Goal: Book appointment/travel/reservation

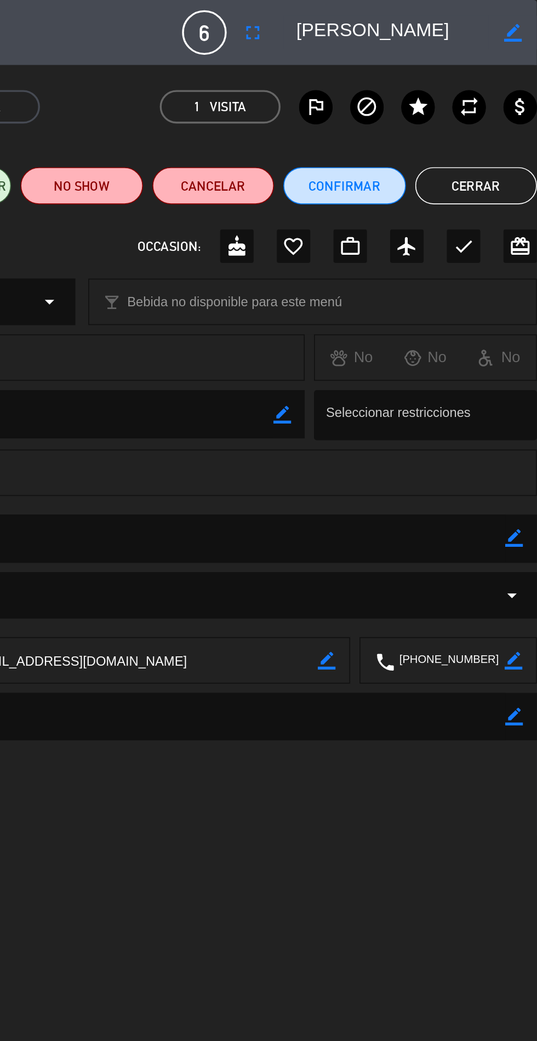
click at [494, 119] on button "Cerrar" at bounding box center [501, 110] width 72 height 22
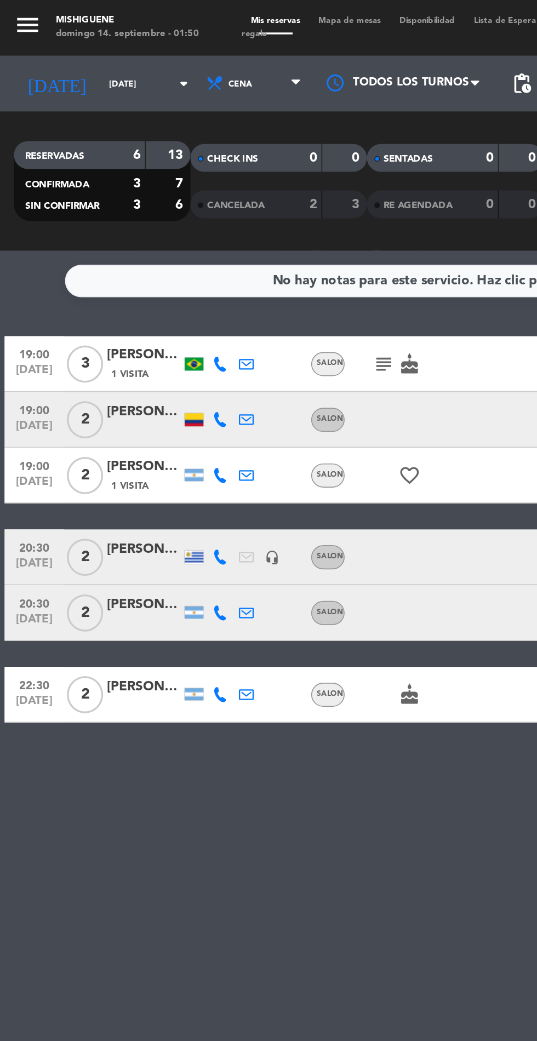
click at [59, 55] on input "[DATE]" at bounding box center [93, 49] width 69 height 17
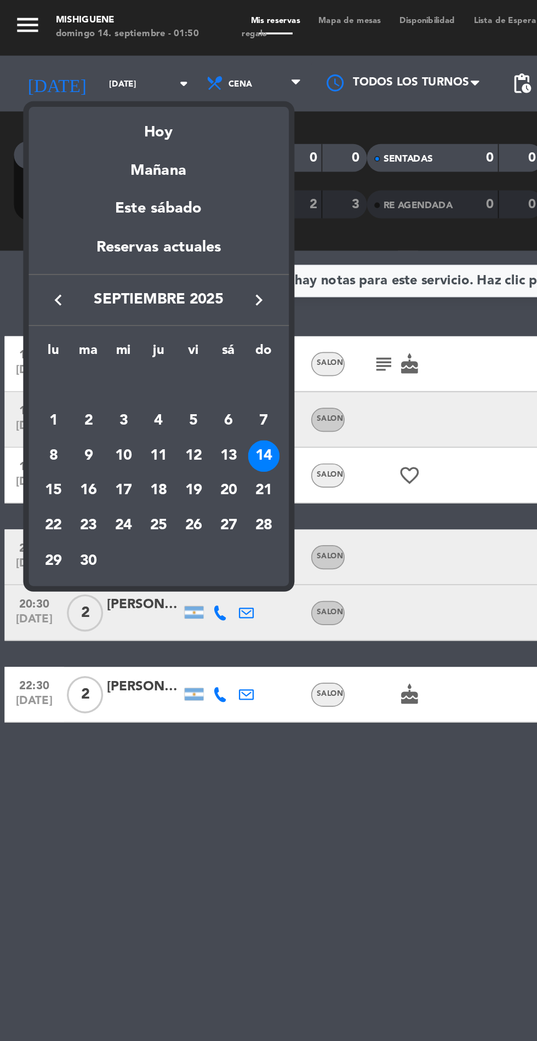
click at [83, 76] on div "Hoy" at bounding box center [93, 74] width 153 height 22
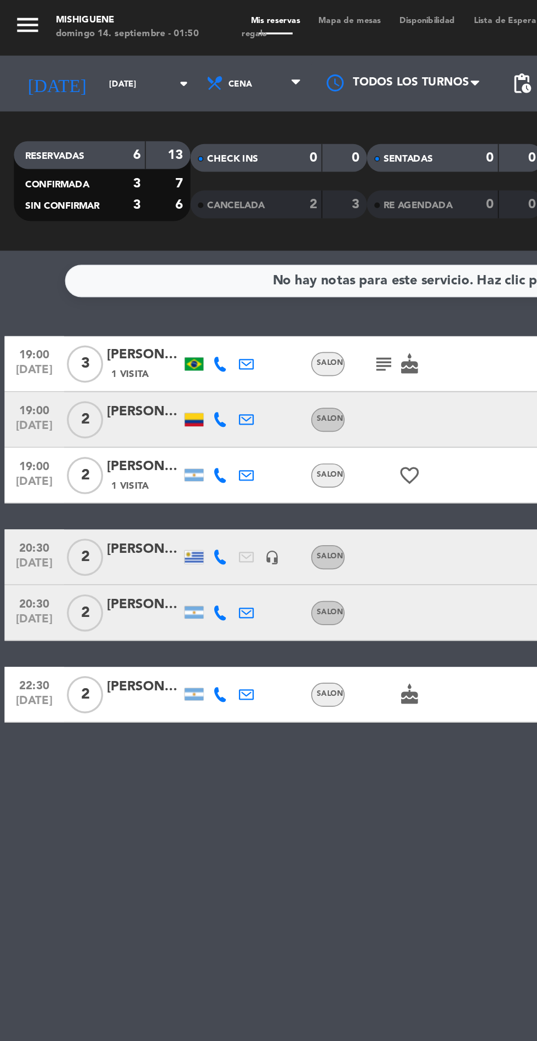
click at [59, 49] on input "[DATE]" at bounding box center [93, 49] width 69 height 17
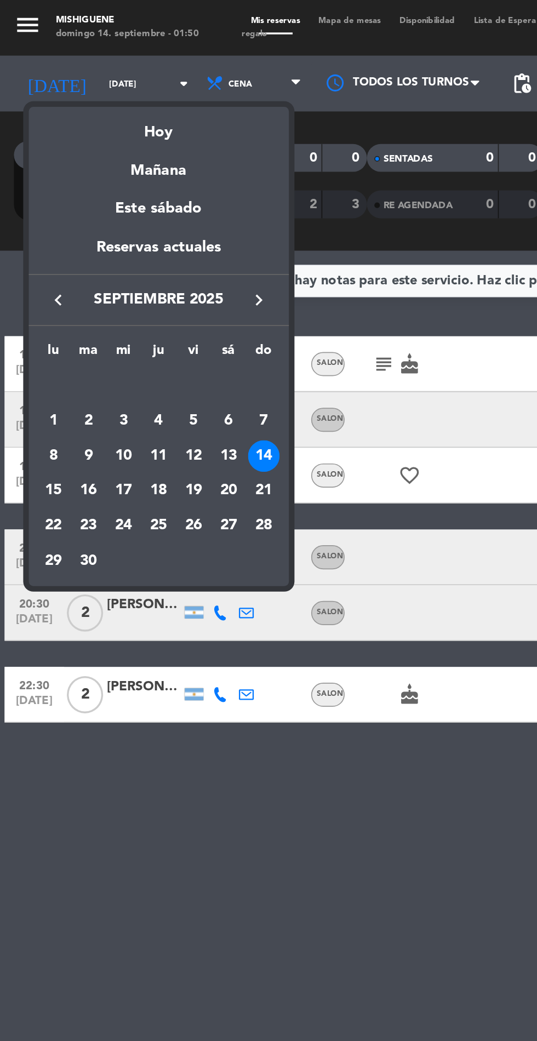
click at [77, 290] on div "17" at bounding box center [73, 290] width 19 height 19
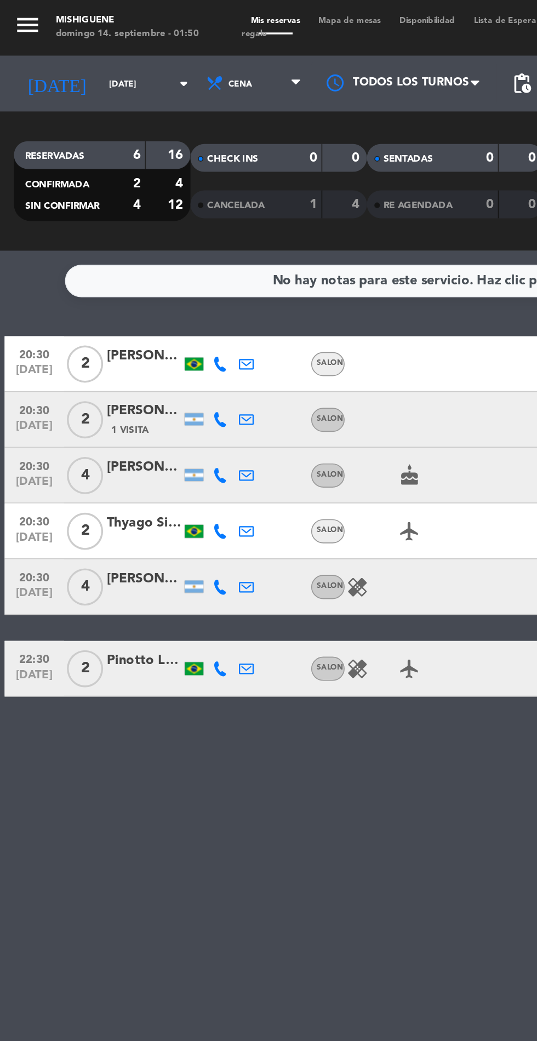
click at [59, 43] on input "[DATE]" at bounding box center [93, 49] width 69 height 17
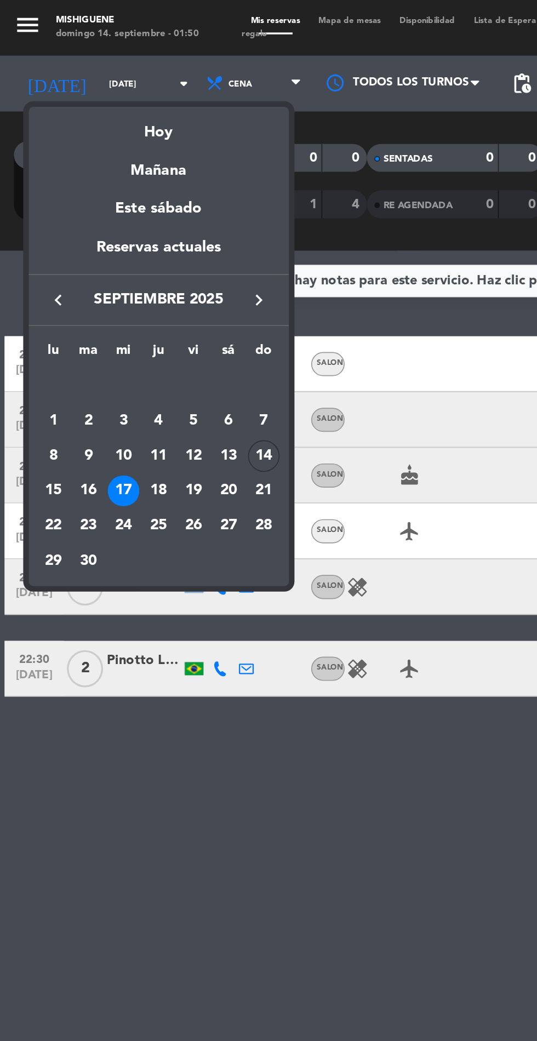
click at [101, 295] on td "18" at bounding box center [93, 290] width 21 height 21
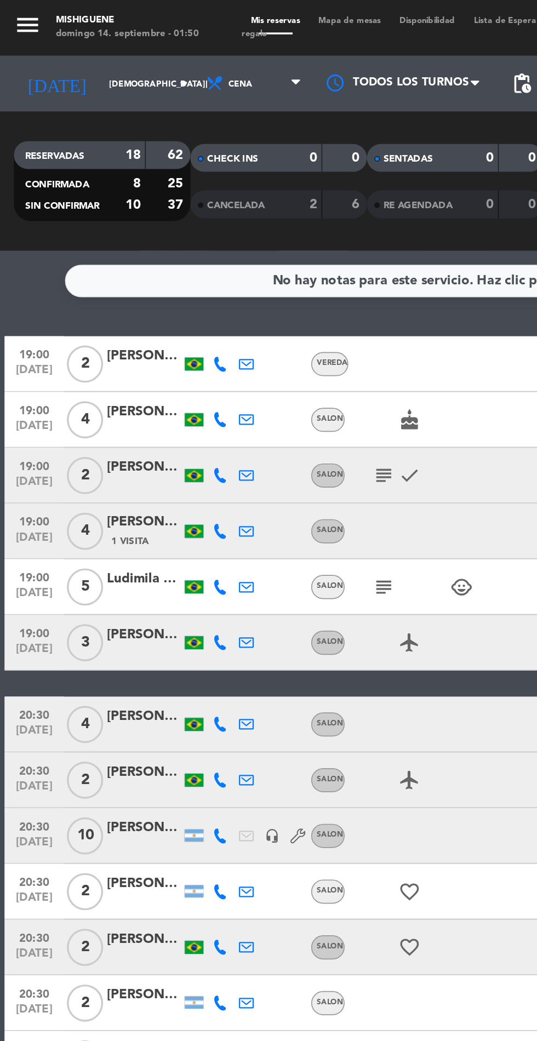
click at [59, 48] on input "[DEMOGRAPHIC_DATA][DATE]" at bounding box center [93, 49] width 69 height 17
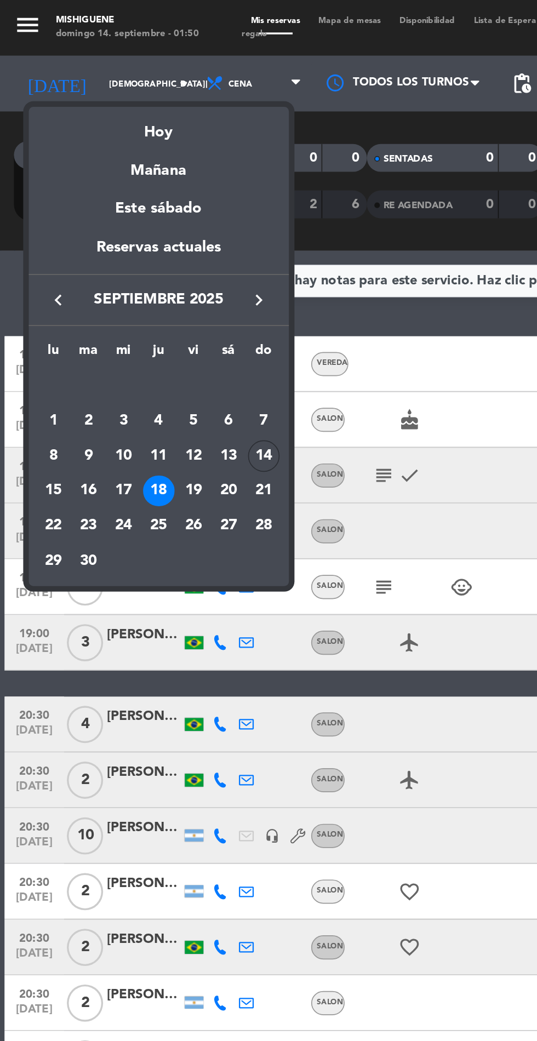
click at [127, 285] on div "20" at bounding box center [135, 290] width 19 height 19
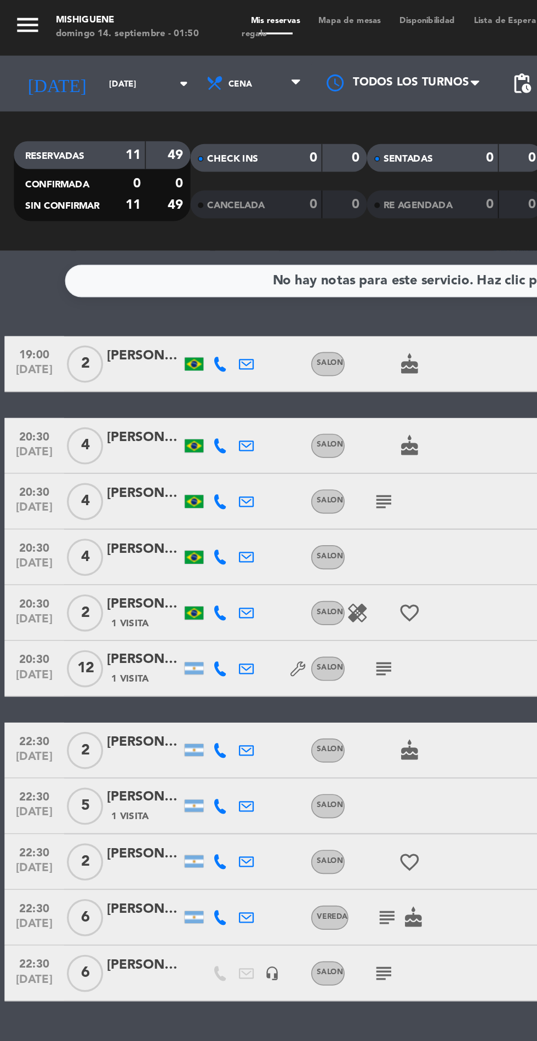
click at [63, 41] on input "[DATE]" at bounding box center [93, 49] width 69 height 17
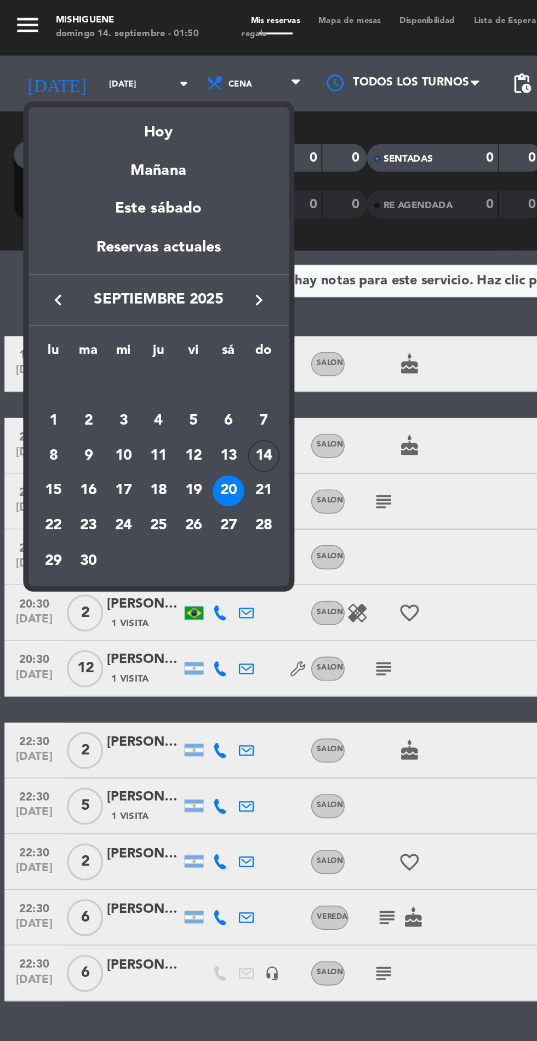
click at [124, 286] on td "19" at bounding box center [114, 290] width 21 height 21
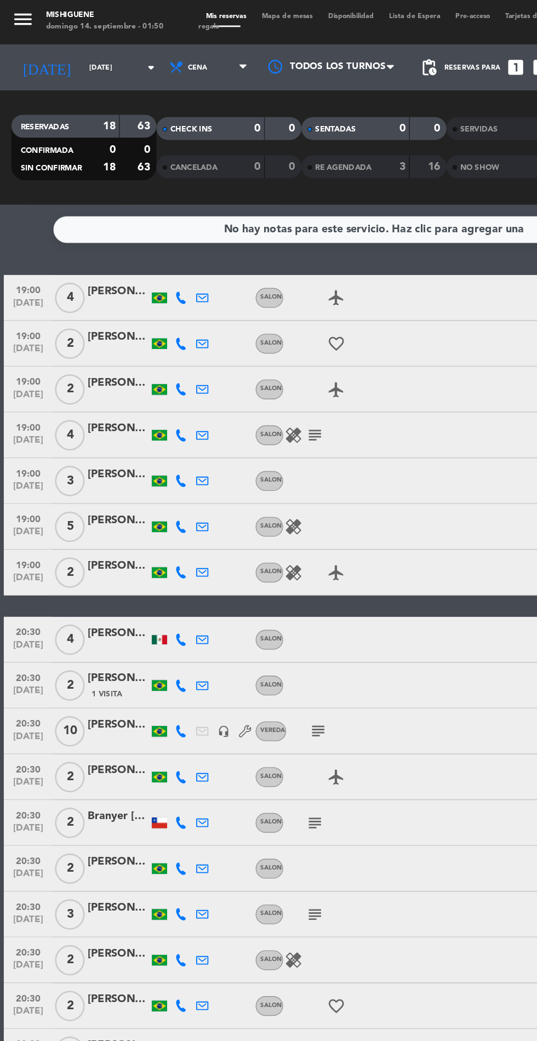
click at [61, 49] on input "[DATE]" at bounding box center [93, 49] width 69 height 17
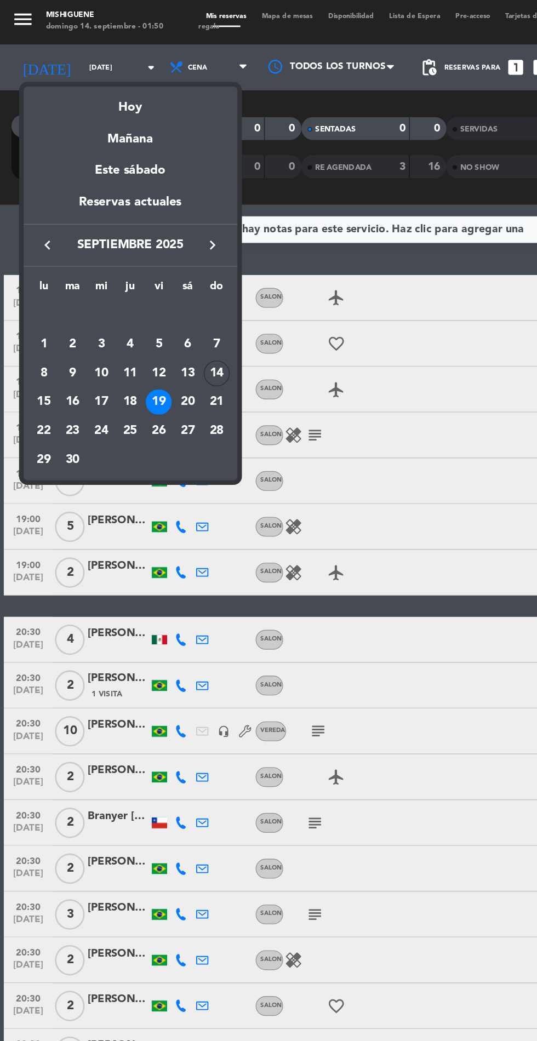
click at [84, 293] on td "18" at bounding box center [93, 290] width 21 height 21
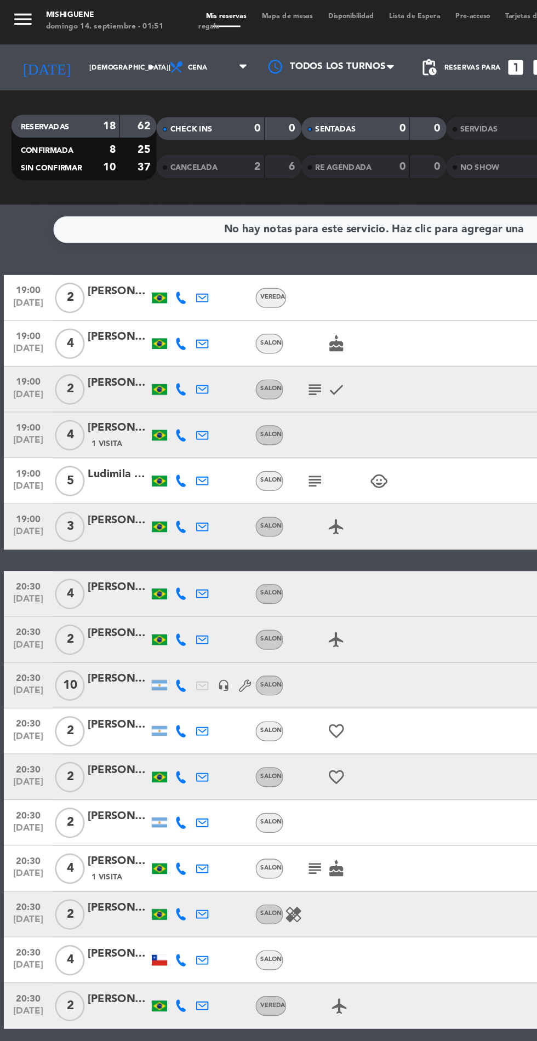
click at [59, 45] on input "[DEMOGRAPHIC_DATA][DATE]" at bounding box center [93, 49] width 69 height 17
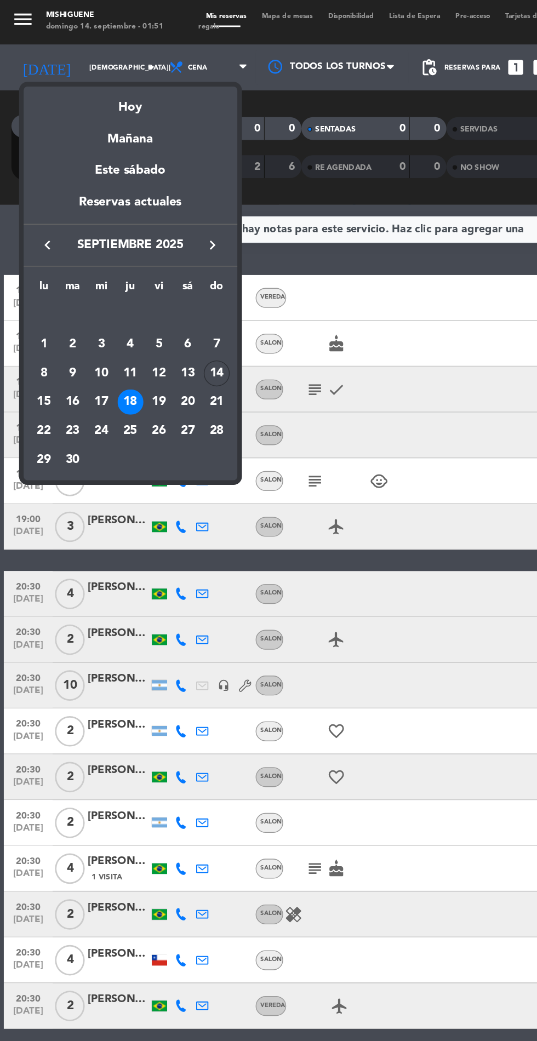
click at [114, 298] on div "19" at bounding box center [114, 290] width 19 height 19
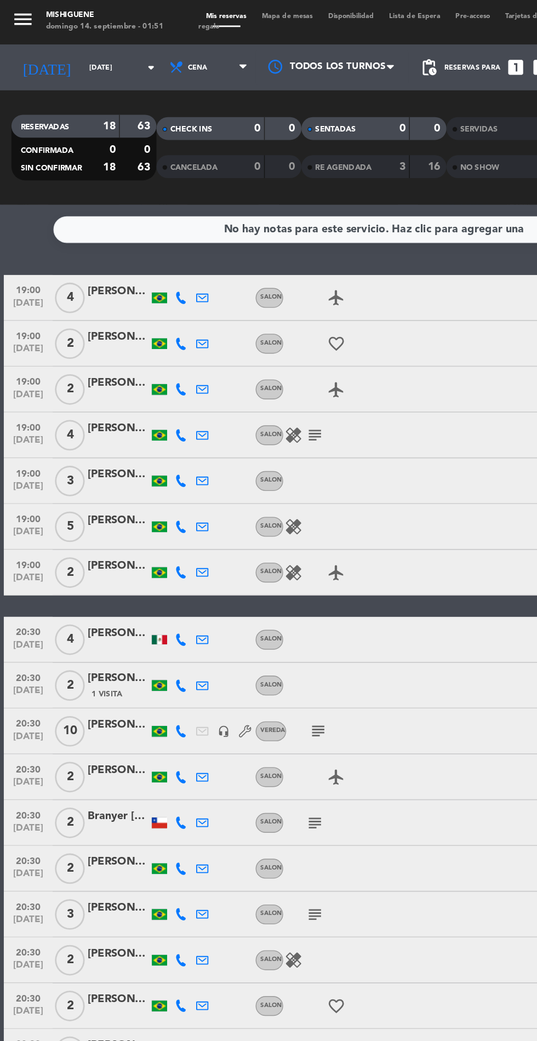
click at [229, 314] on icon "subject" at bounding box center [226, 313] width 13 height 13
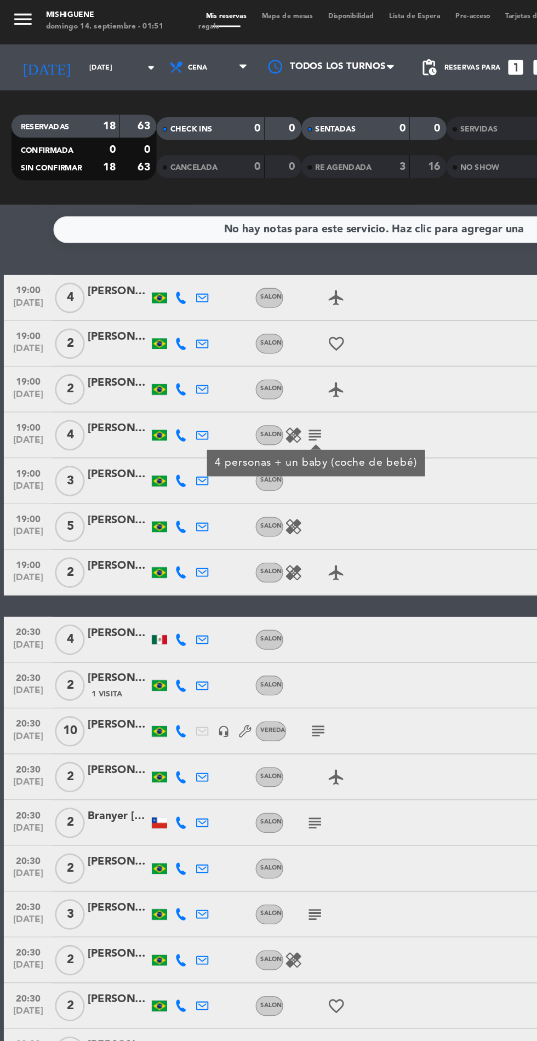
click at [77, 47] on input "[DATE]" at bounding box center [93, 49] width 69 height 17
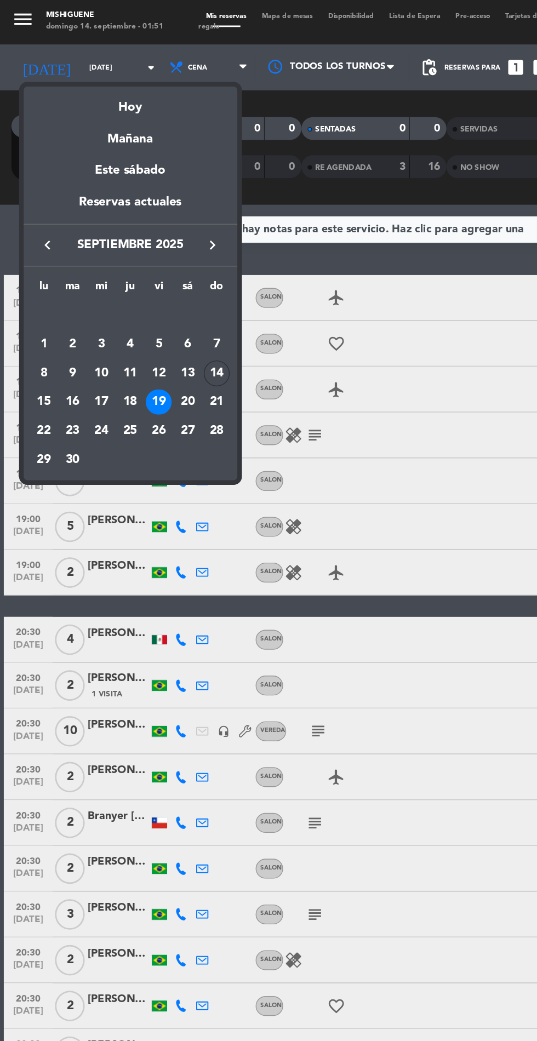
click at [148, 298] on td "21" at bounding box center [155, 290] width 21 height 21
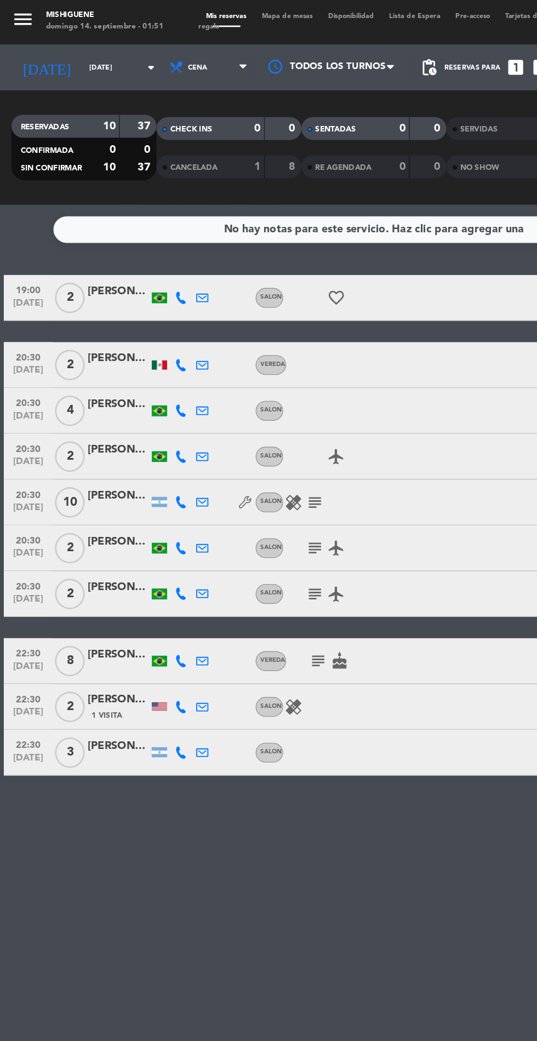
click at [231, 366] on icon "subject" at bounding box center [226, 361] width 13 height 13
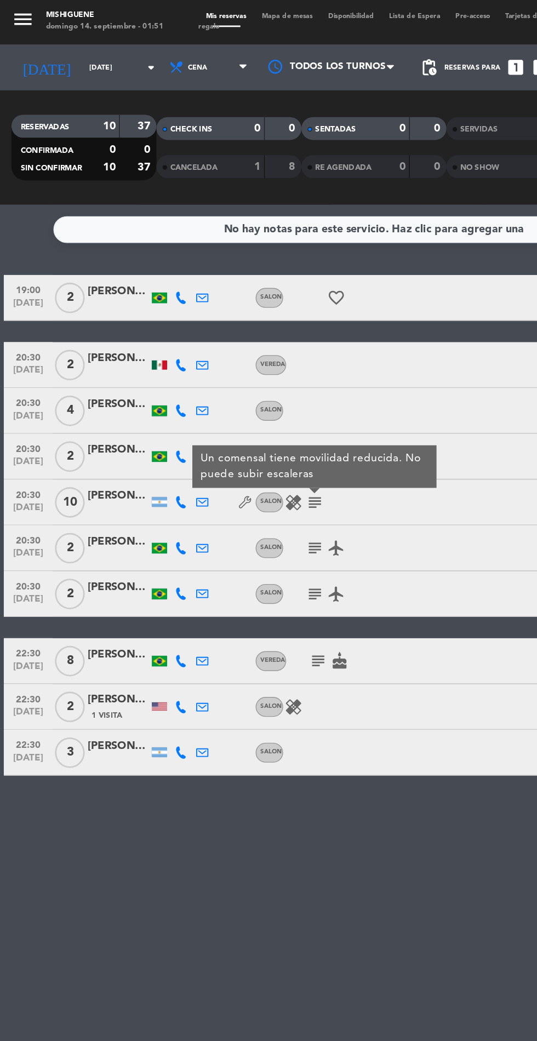
click at [71, 50] on input "[DATE]" at bounding box center [93, 49] width 69 height 17
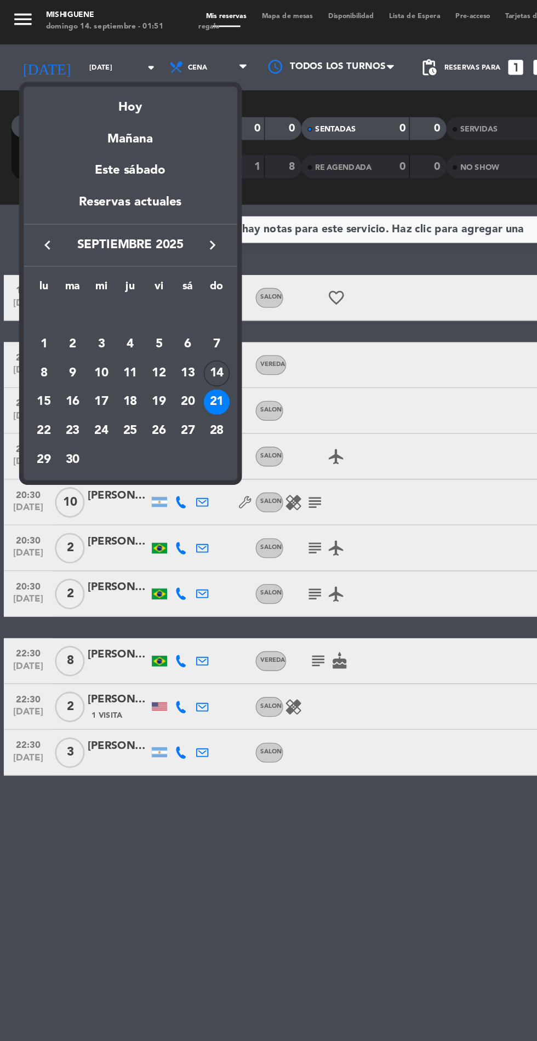
click at [138, 290] on div "20" at bounding box center [135, 290] width 19 height 19
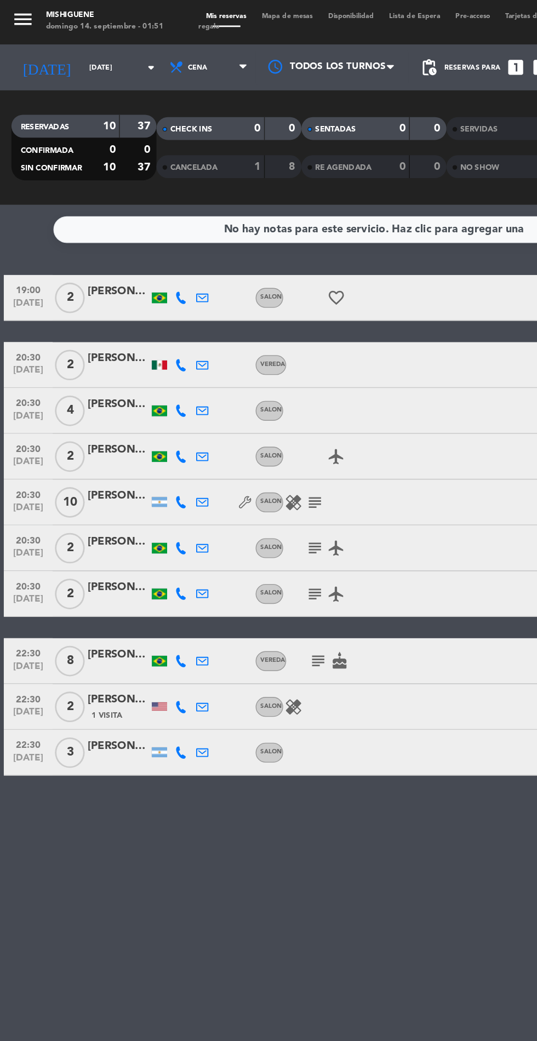
type input "[DATE]"
